Goal: Share content: Share content

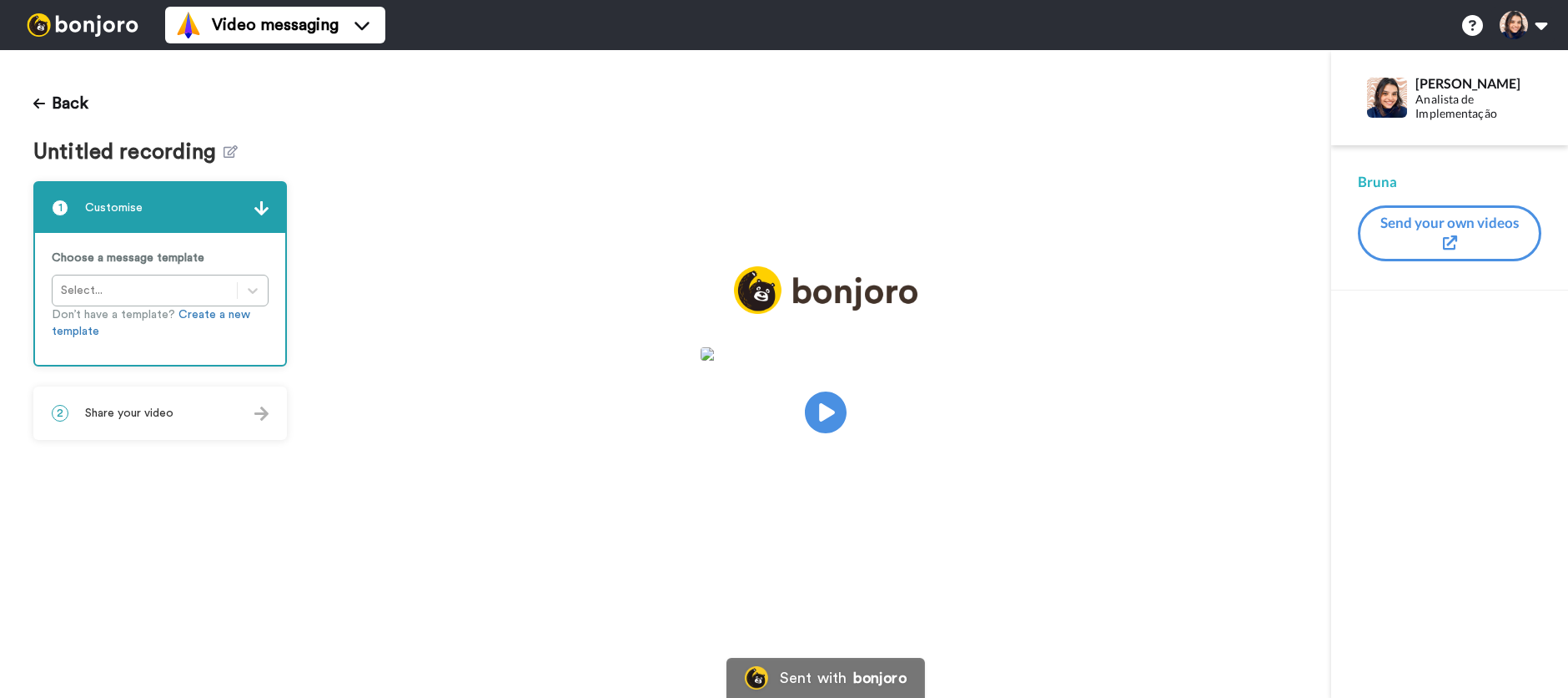
click at [132, 422] on div "2 Share your video" at bounding box center [160, 413] width 251 height 51
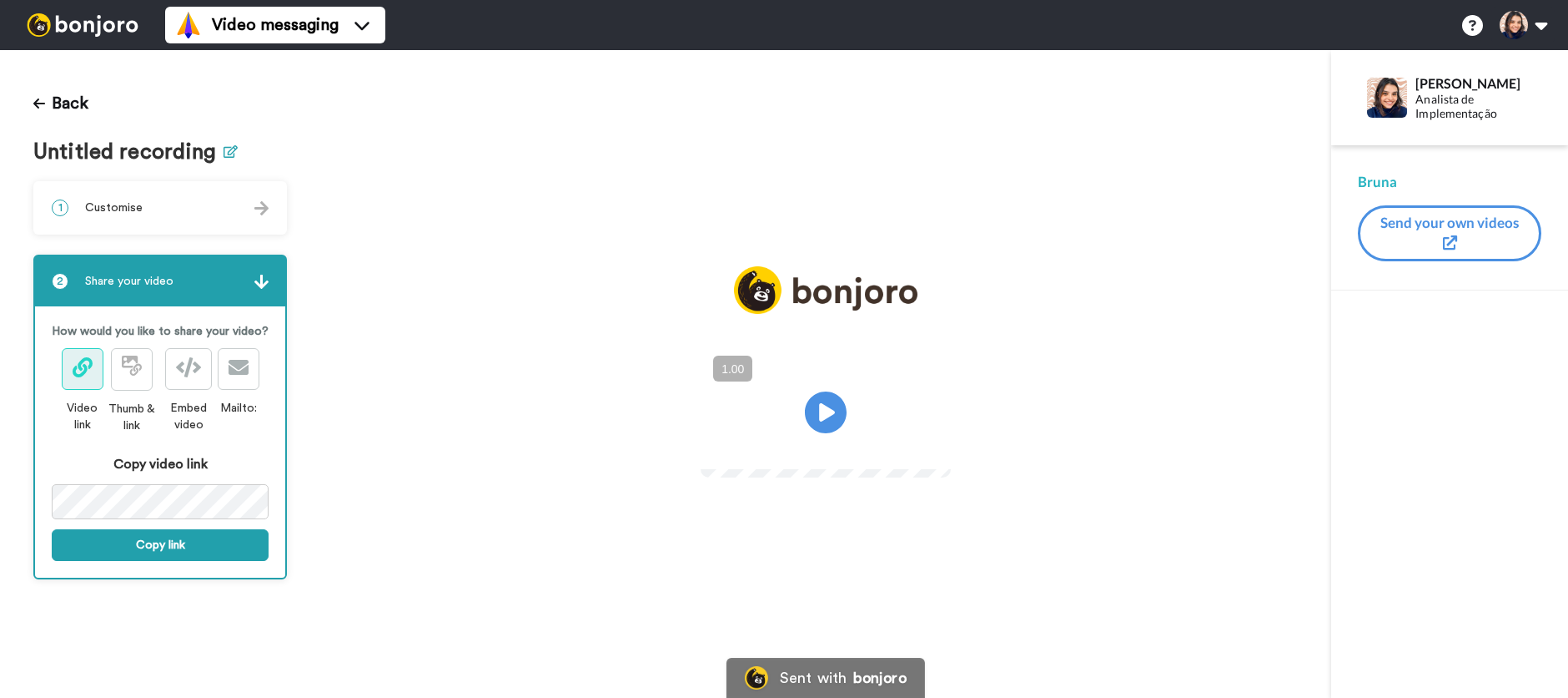
click at [233, 152] on icon at bounding box center [230, 152] width 14 height 13
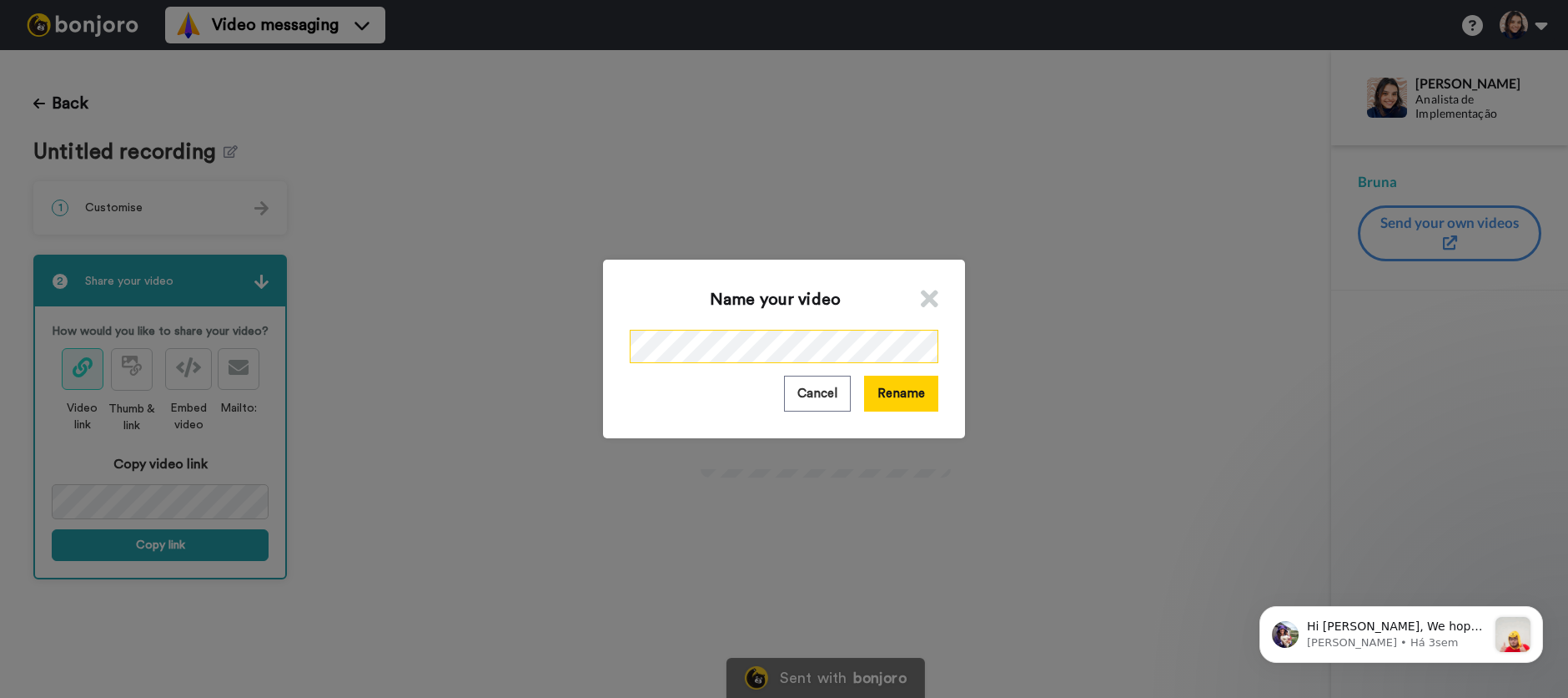
click at [576, 348] on div "Name your video Cancel Rename" at bounding box center [784, 349] width 1568 height 698
click at [910, 401] on button "Rename" at bounding box center [901, 393] width 74 height 36
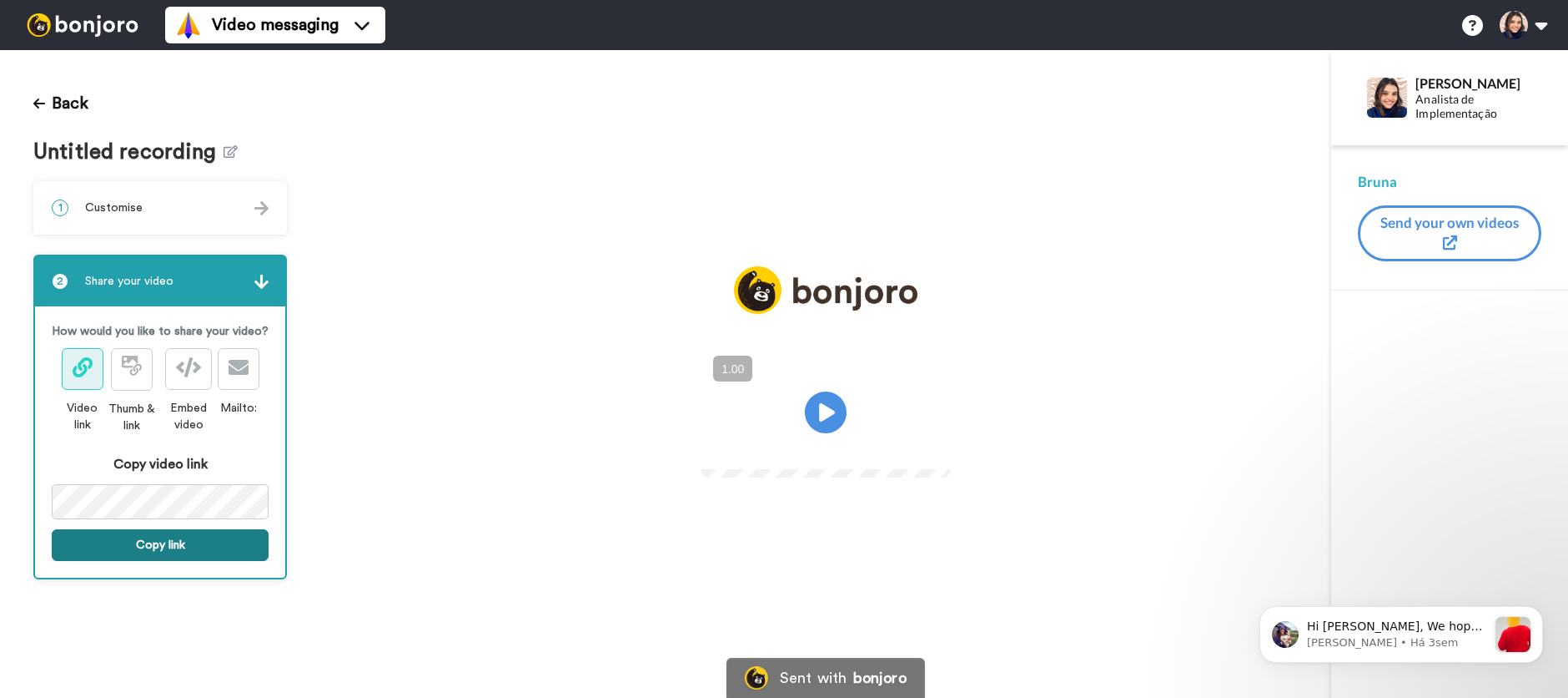
click at [168, 541] on button "Copy link" at bounding box center [160, 545] width 217 height 32
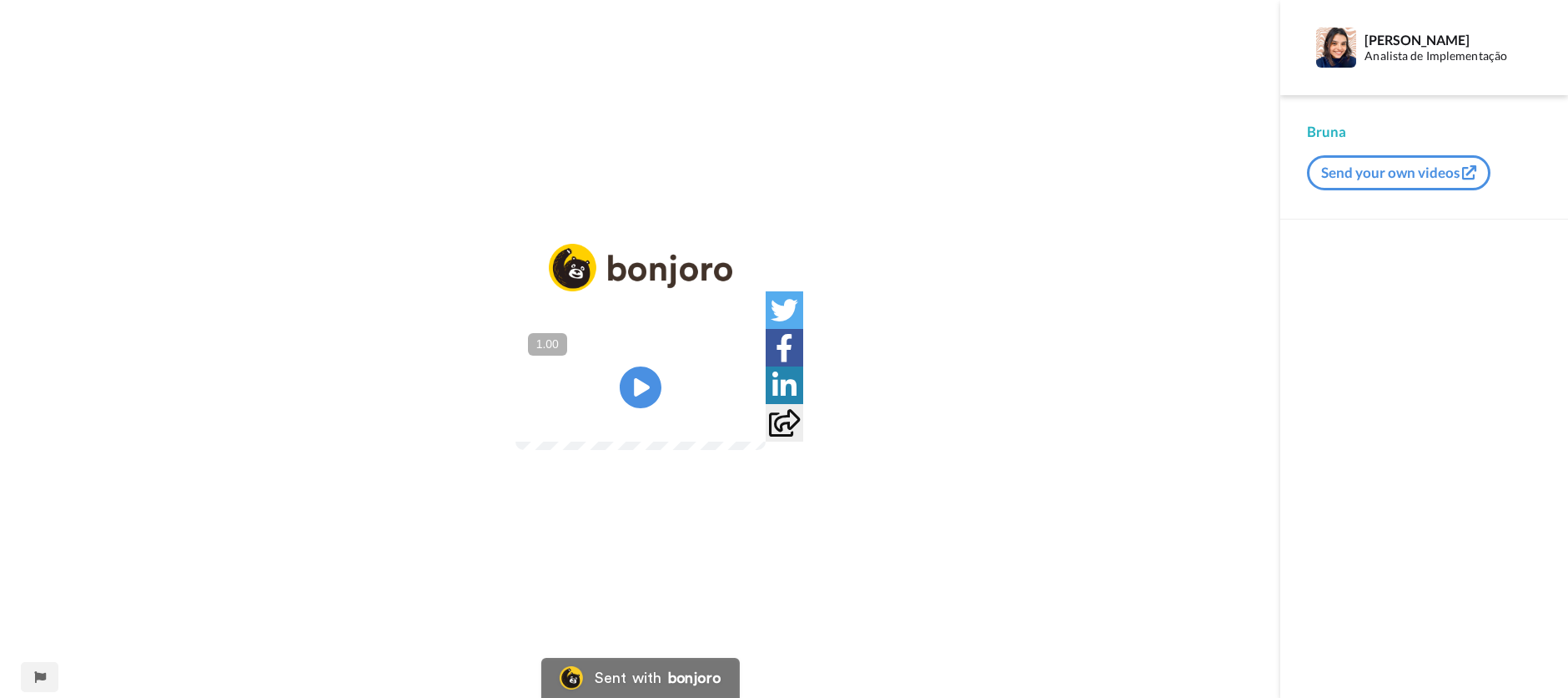
click at [678, 403] on video at bounding box center [641, 387] width 251 height 125
click at [0, 0] on button "+" at bounding box center [0, 0] width 0 height 0
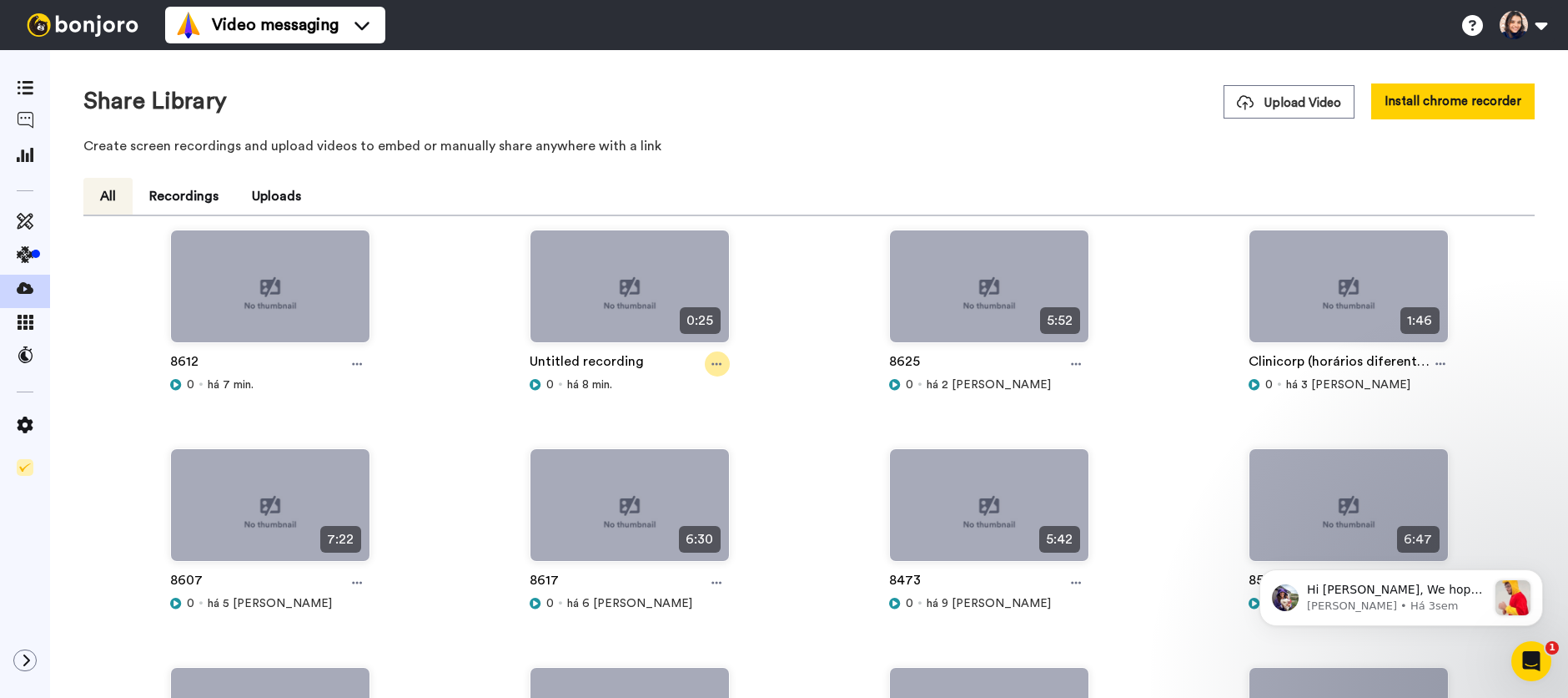
click at [716, 370] on div at bounding box center [717, 364] width 25 height 25
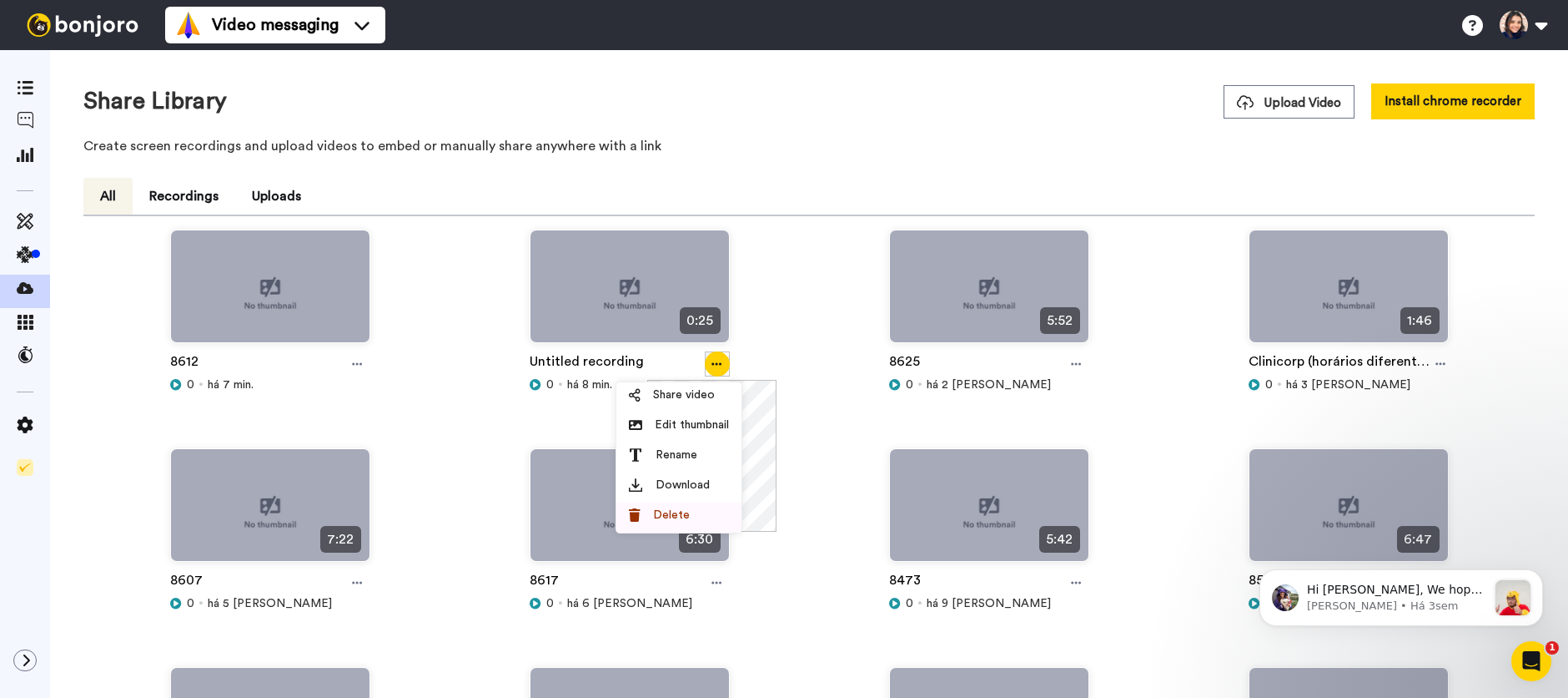
click at [689, 511] on div "Delete" at bounding box center [678, 515] width 100 height 17
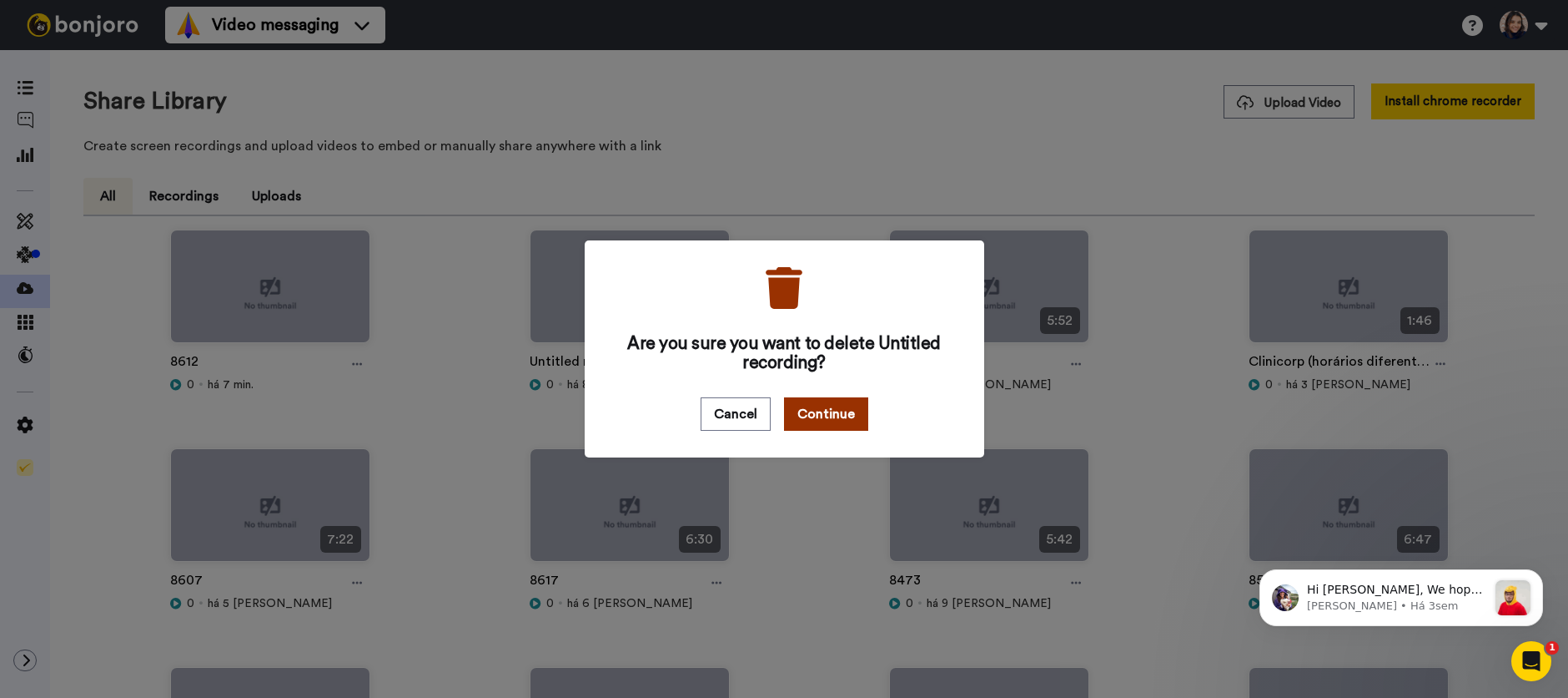
click at [849, 409] on button "Continue" at bounding box center [826, 414] width 84 height 33
